Goal: Obtain resource: Download file/media

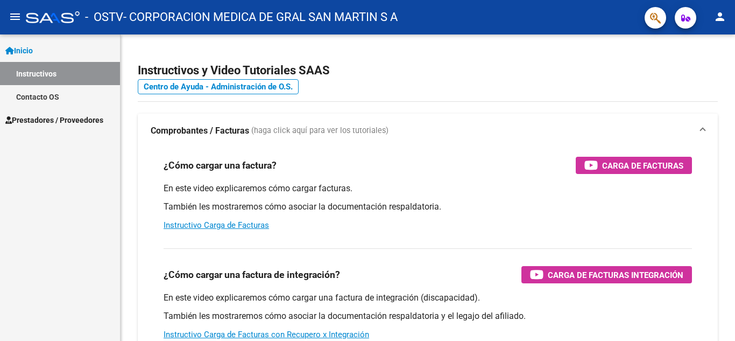
click at [68, 121] on span "Prestadores / Proveedores" at bounding box center [54, 120] width 98 height 12
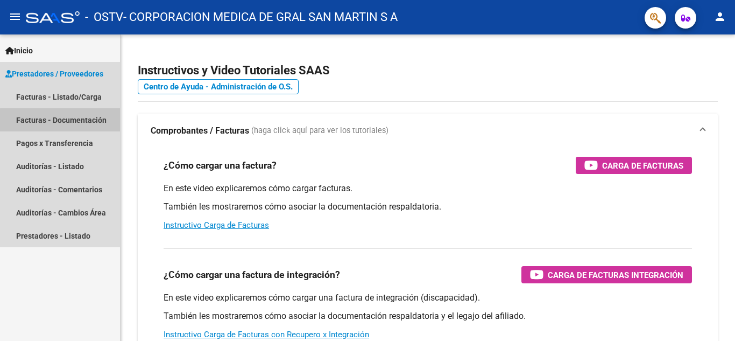
click at [68, 121] on link "Facturas - Documentación" at bounding box center [60, 119] width 120 height 23
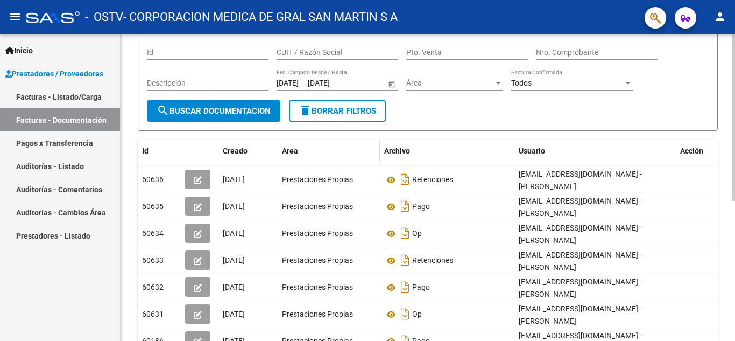
scroll to position [108, 0]
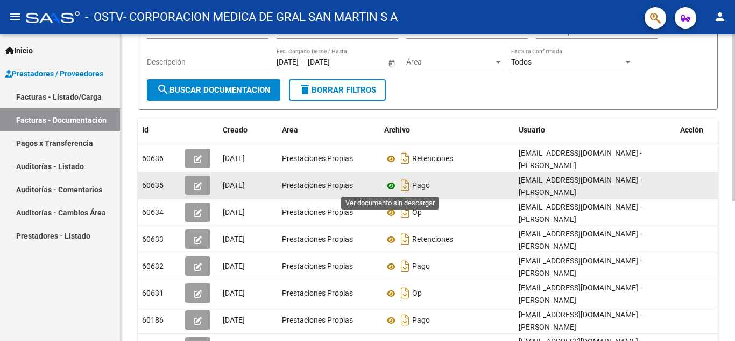
click at [390, 182] on icon at bounding box center [391, 185] width 14 height 13
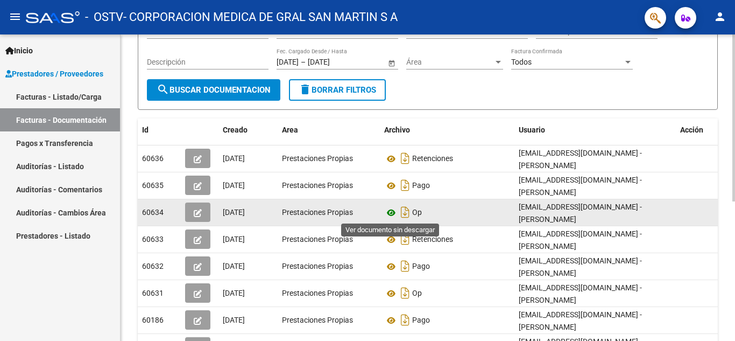
click at [391, 213] on icon at bounding box center [391, 212] width 14 height 13
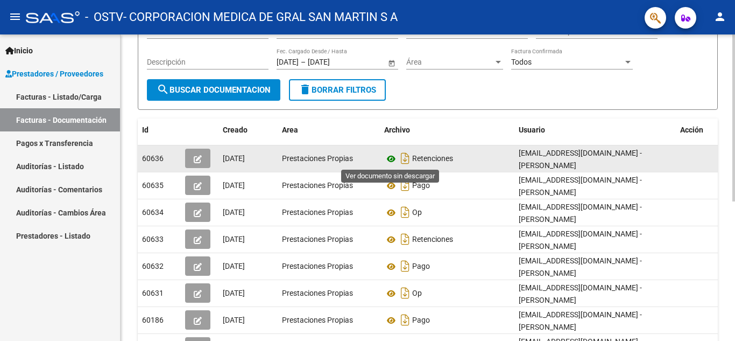
click at [392, 156] on icon at bounding box center [391, 158] width 14 height 13
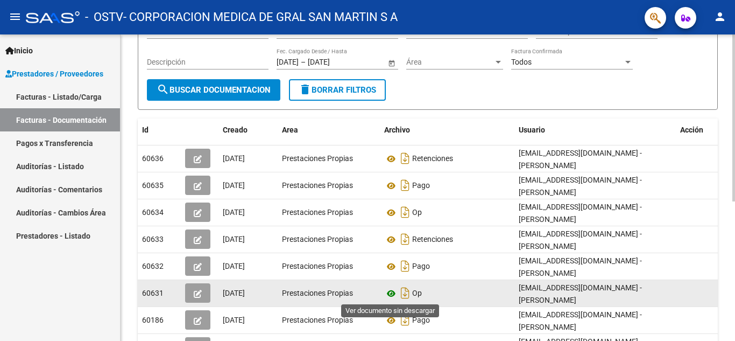
click at [393, 291] on icon at bounding box center [391, 293] width 14 height 13
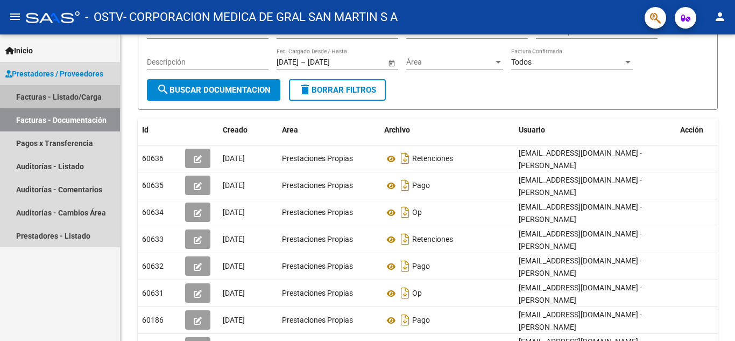
click at [74, 91] on link "Facturas - Listado/Carga" at bounding box center [60, 96] width 120 height 23
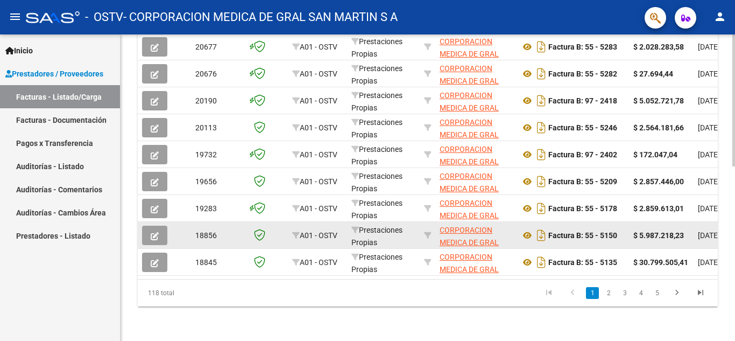
scroll to position [404, 0]
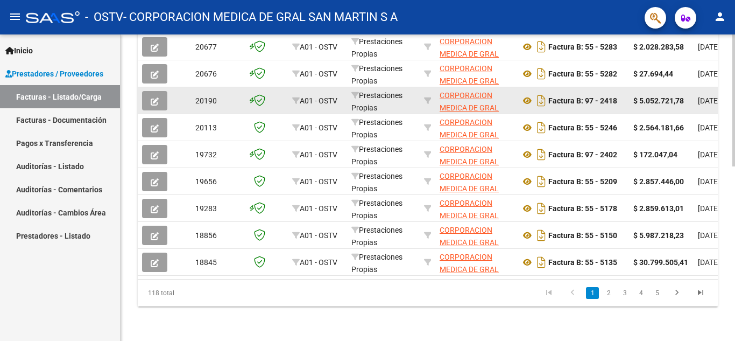
click at [148, 93] on button "button" at bounding box center [154, 100] width 25 height 19
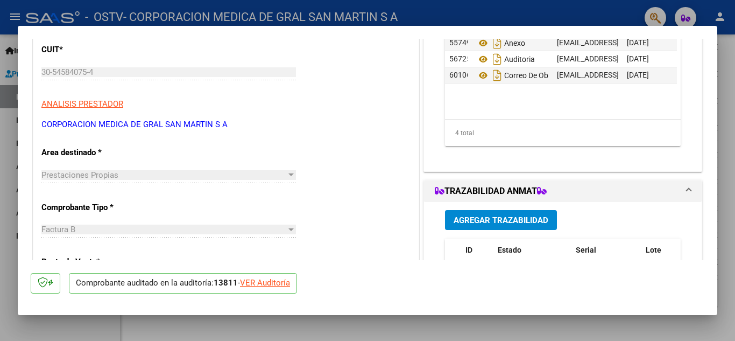
scroll to position [0, 0]
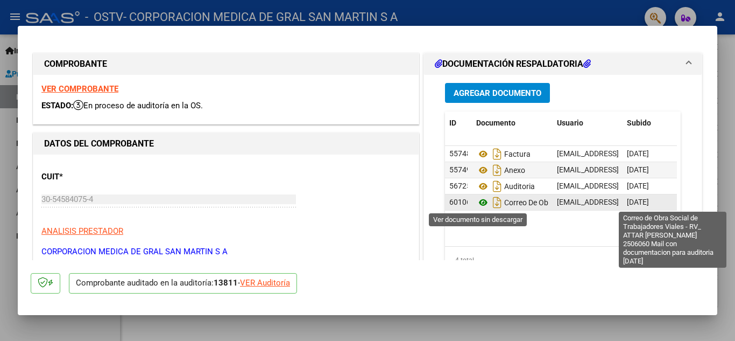
click at [479, 203] on icon at bounding box center [483, 202] width 14 height 13
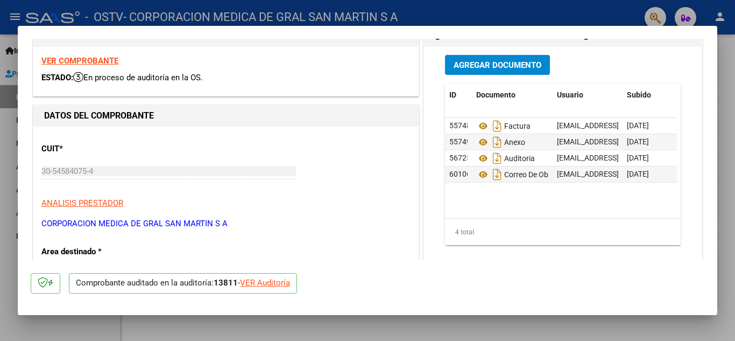
scroll to position [54, 0]
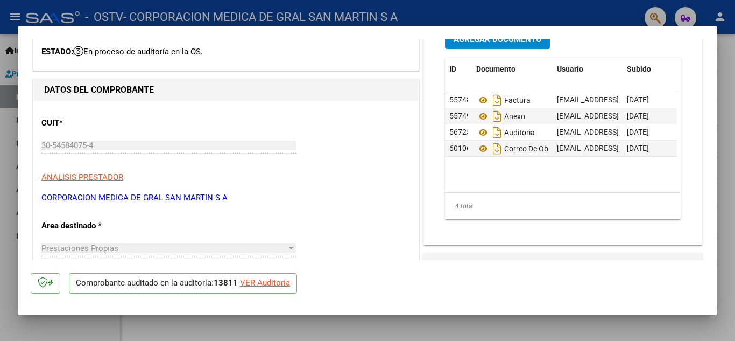
click at [280, 285] on div "VER Auditoría" at bounding box center [265, 283] width 50 height 12
type input "$ 0,00"
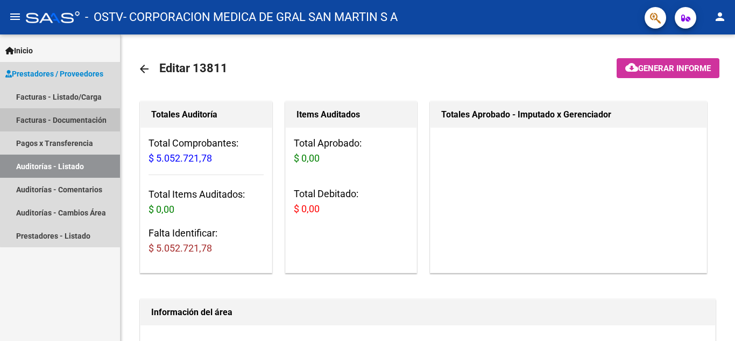
click at [89, 121] on link "Facturas - Documentación" at bounding box center [60, 119] width 120 height 23
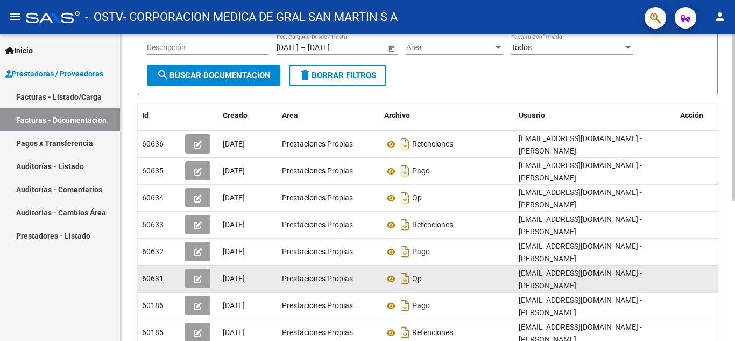
scroll to position [161, 0]
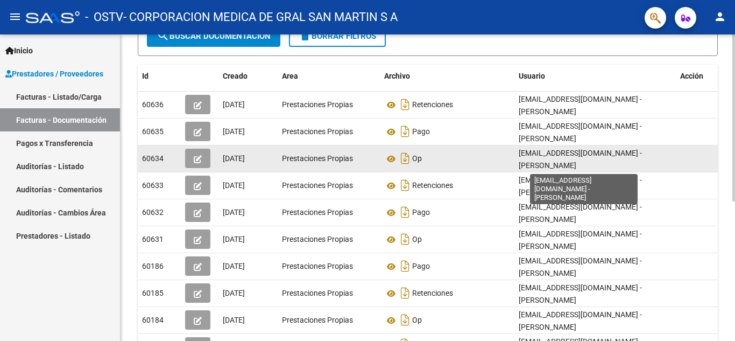
drag, startPoint x: 622, startPoint y: 152, endPoint x: 519, endPoint y: 148, distance: 102.9
click at [519, 149] on span "[EMAIL_ADDRESS][DOMAIN_NAME] - [PERSON_NAME]" at bounding box center [580, 159] width 123 height 21
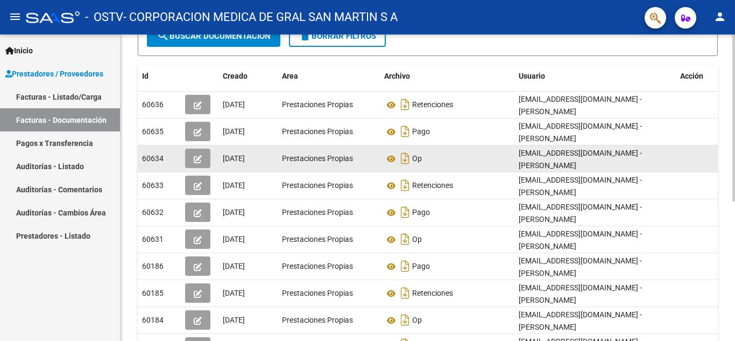
copy span "[EMAIL_ADDRESS][DOMAIN_NAME]"
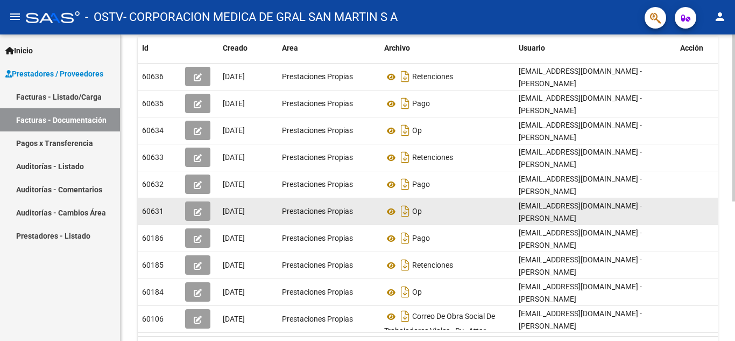
scroll to position [215, 0]
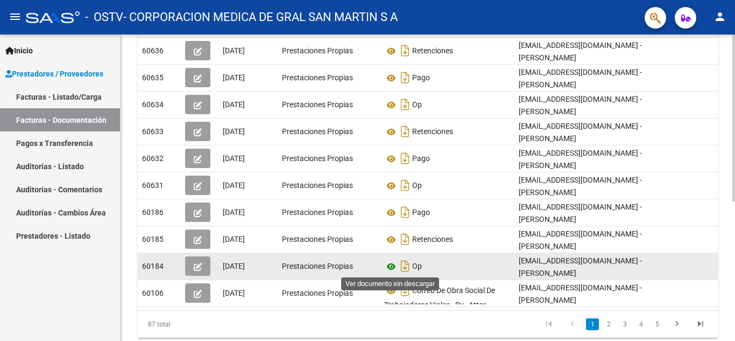
click at [392, 262] on icon at bounding box center [391, 266] width 14 height 13
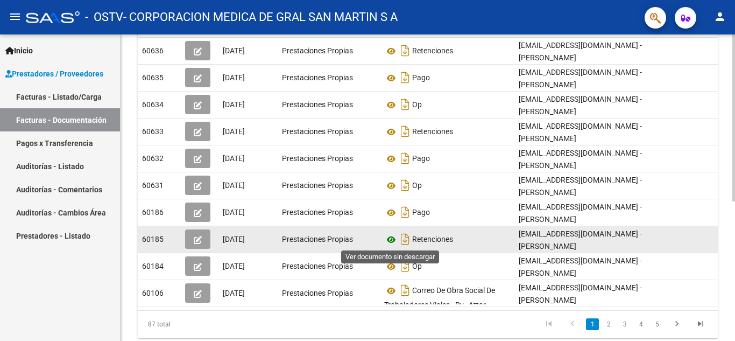
click at [393, 239] on icon at bounding box center [391, 239] width 14 height 13
